Goal: Transaction & Acquisition: Purchase product/service

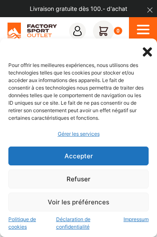
click at [119, 159] on button "Accepter" at bounding box center [78, 155] width 140 height 19
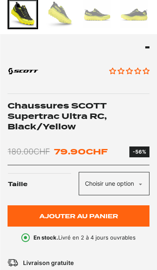
scroll to position [277, 0]
click at [132, 181] on select "Choisir une option 40 42.5 44.5 45 45.5" at bounding box center [114, 183] width 71 height 23
select select "42.5"
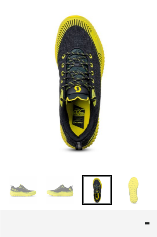
scroll to position [97, 0]
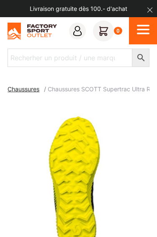
click at [136, 90] on span "Chaussures SCOTT Supertrac Ultra RC, Black/Yellow" at bounding box center [120, 88] width 144 height 7
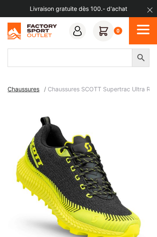
click at [107, 57] on input "Recherher un produit / une marque" at bounding box center [70, 57] width 124 height 18
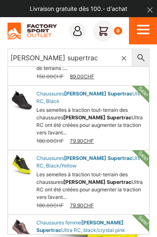
scroll to position [53, 0]
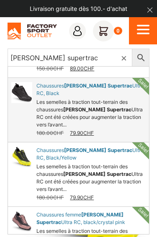
type input "[PERSON_NAME] supertrac"
click at [27, 93] on link "Chaussures Ultra RC, Black" at bounding box center [78, 110] width 140 height 64
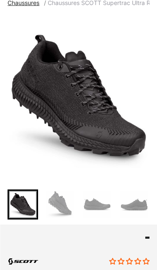
scroll to position [86, 0]
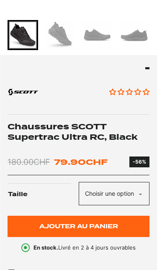
click at [131, 192] on select "Choisir une option 40 40.5 41 42 42.5 43 44 44.5 45 45.5 46 47" at bounding box center [114, 194] width 71 height 23
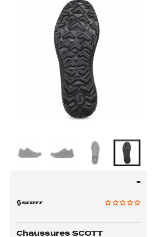
scroll to position [0, 0]
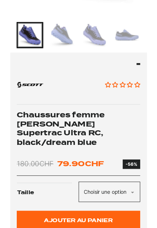
scroll to position [250, 0]
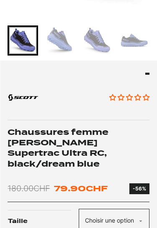
click at [109, 209] on select "Choisir une option 36.5 37.5 38 38.5 39 40.5 40" at bounding box center [114, 220] width 71 height 23
select select "40"
